Goal: Information Seeking & Learning: Find specific fact

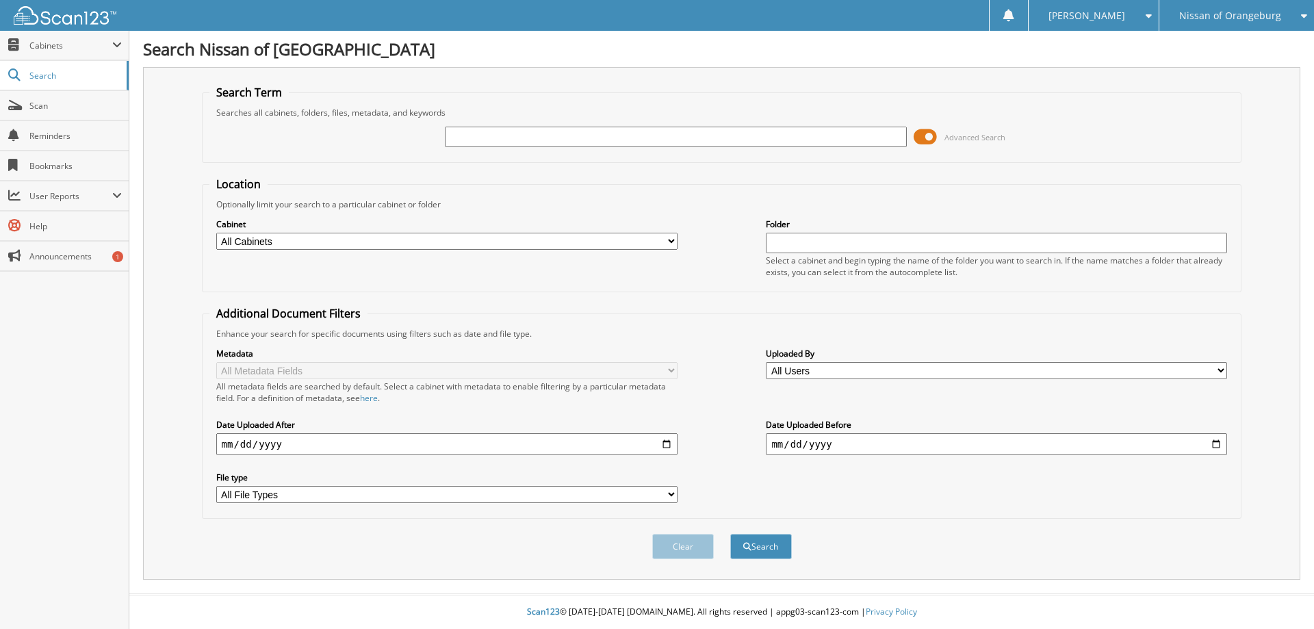
click at [662, 137] on input "text" at bounding box center [675, 137] width 461 height 21
type input "601992"
click at [730, 534] on button "Search" at bounding box center [761, 546] width 62 height 25
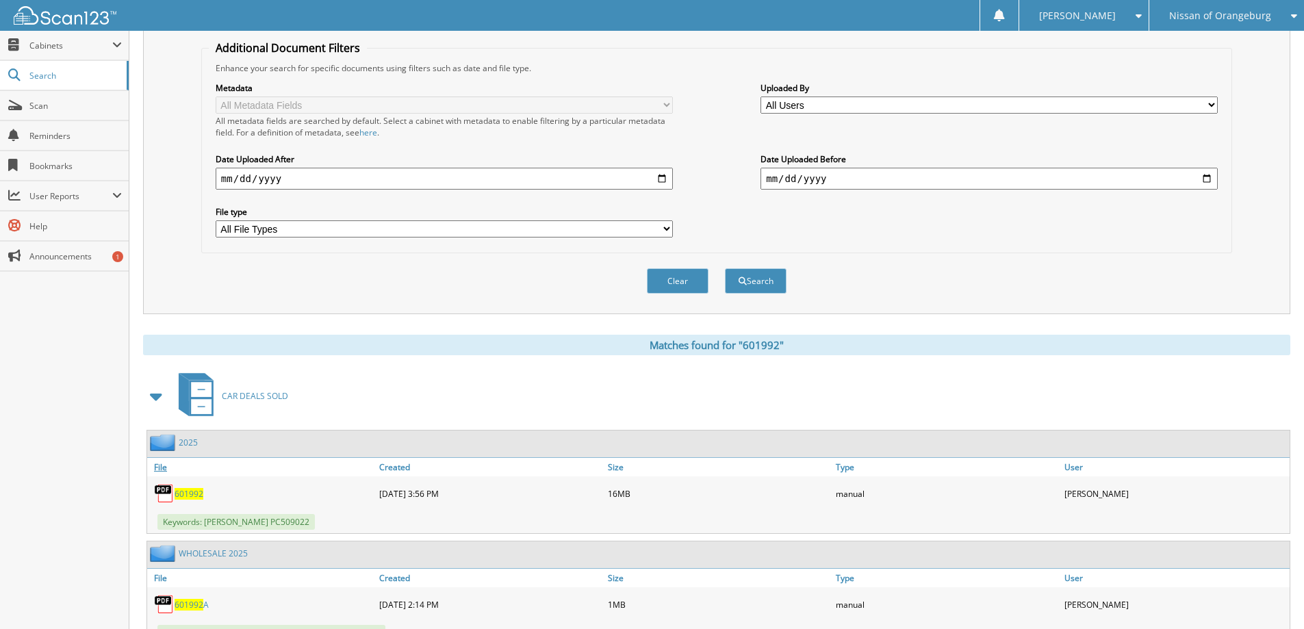
scroll to position [274, 0]
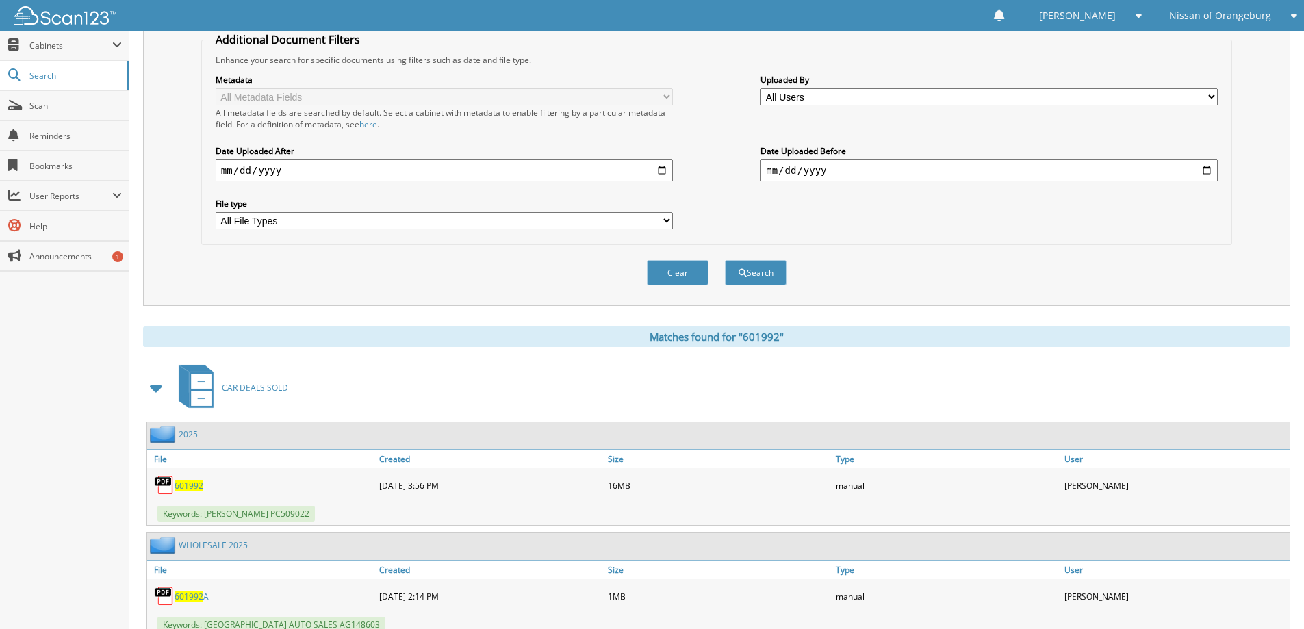
click at [185, 489] on span "601992" at bounding box center [189, 486] width 29 height 12
